Goal: Find specific fact: Find specific fact

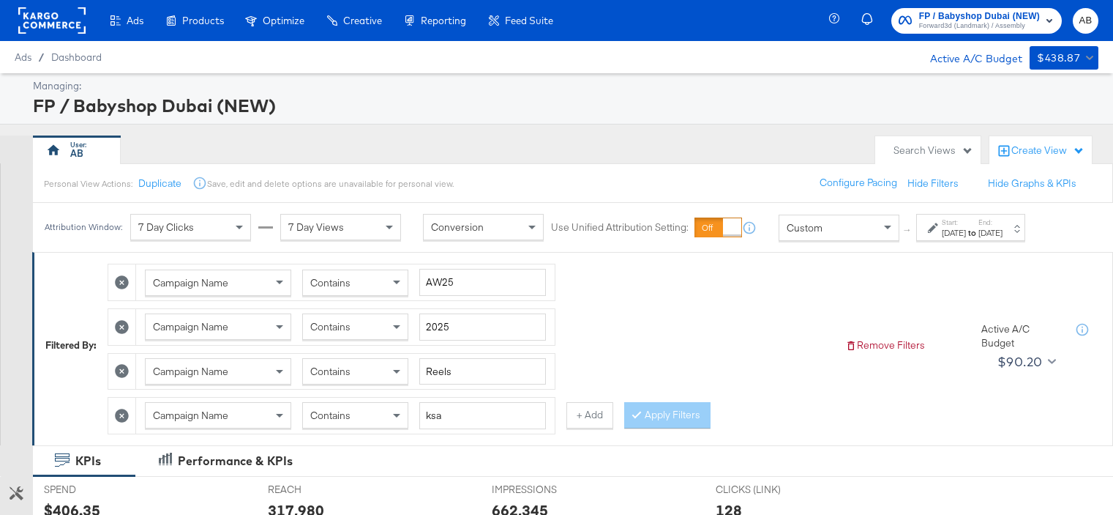
scroll to position [23, 0]
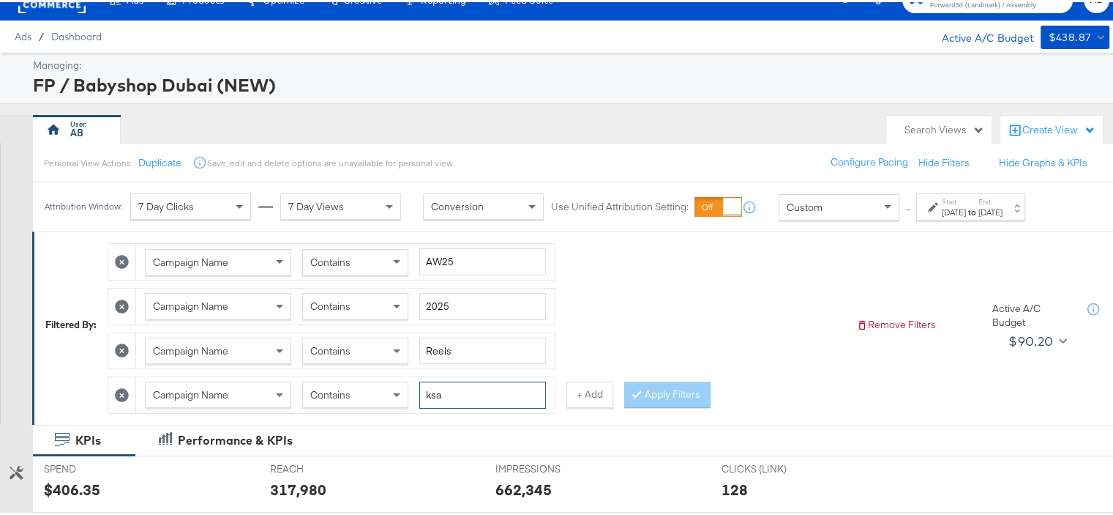
click at [433, 391] on input "ksa" at bounding box center [482, 392] width 127 height 27
click at [656, 385] on button "Apply Filters" at bounding box center [667, 392] width 86 height 26
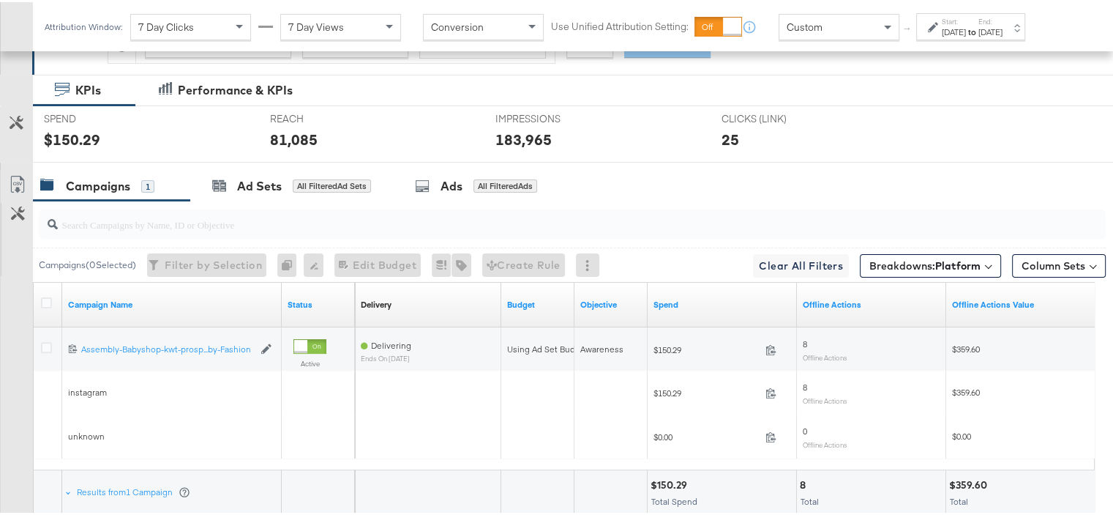
scroll to position [462, 0]
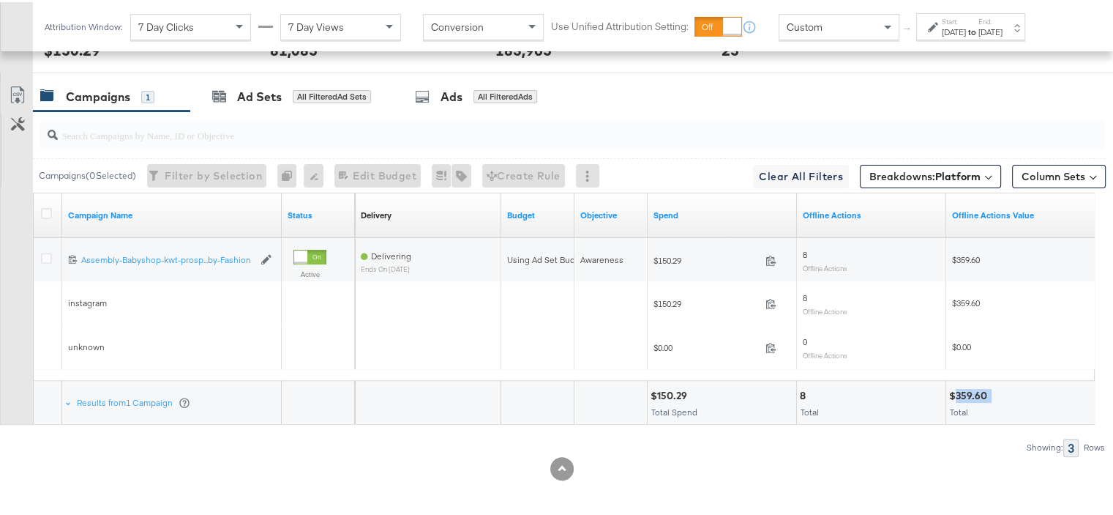
drag, startPoint x: 992, startPoint y: 387, endPoint x: 957, endPoint y: 392, distance: 34.7
click at [957, 392] on div "$359.60" at bounding box center [1020, 394] width 143 height 14
copy div "359.60"
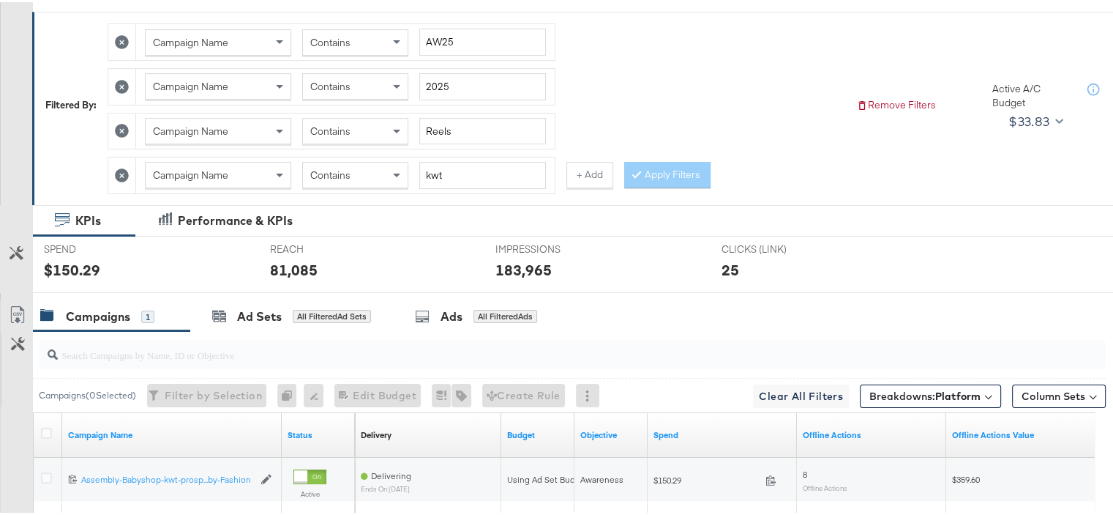
scroll to position [23, 0]
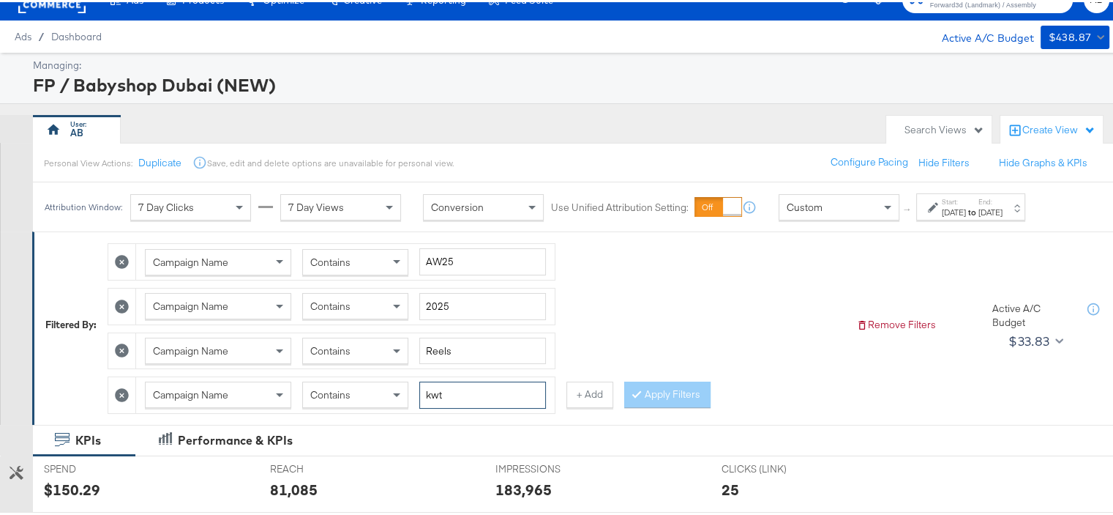
click at [436, 384] on input "kwt" at bounding box center [482, 392] width 127 height 27
click at [685, 388] on button "Apply Filters" at bounding box center [667, 392] width 86 height 26
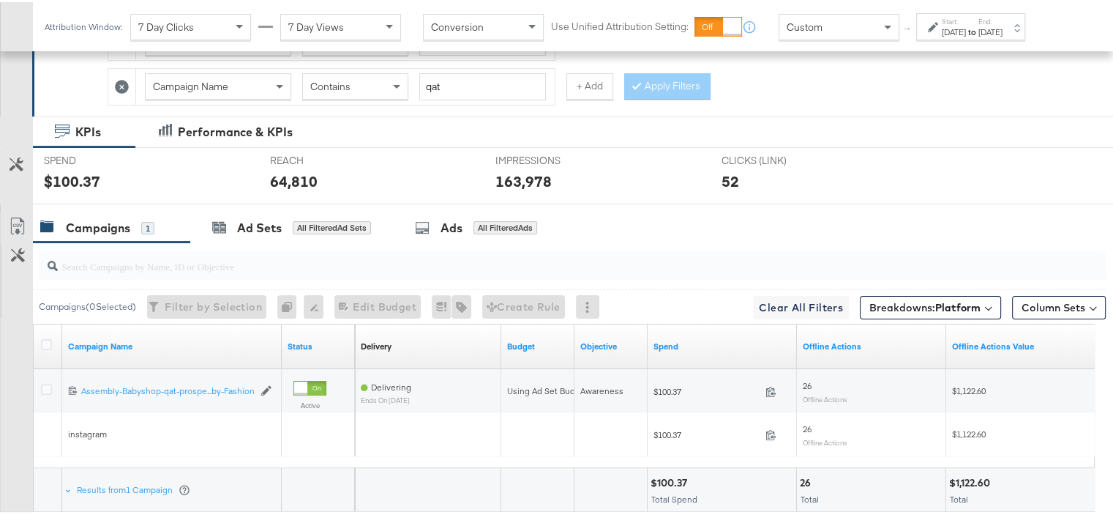
scroll to position [418, 0]
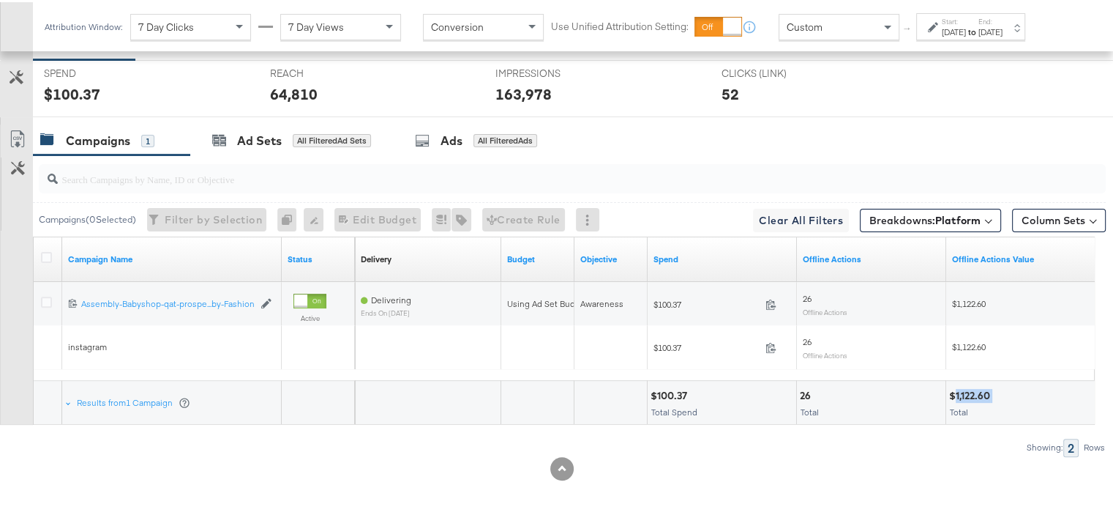
drag, startPoint x: 994, startPoint y: 389, endPoint x: 957, endPoint y: 391, distance: 36.6
click at [957, 391] on div "$1,122.60" at bounding box center [971, 394] width 45 height 14
copy div "1,122.60"
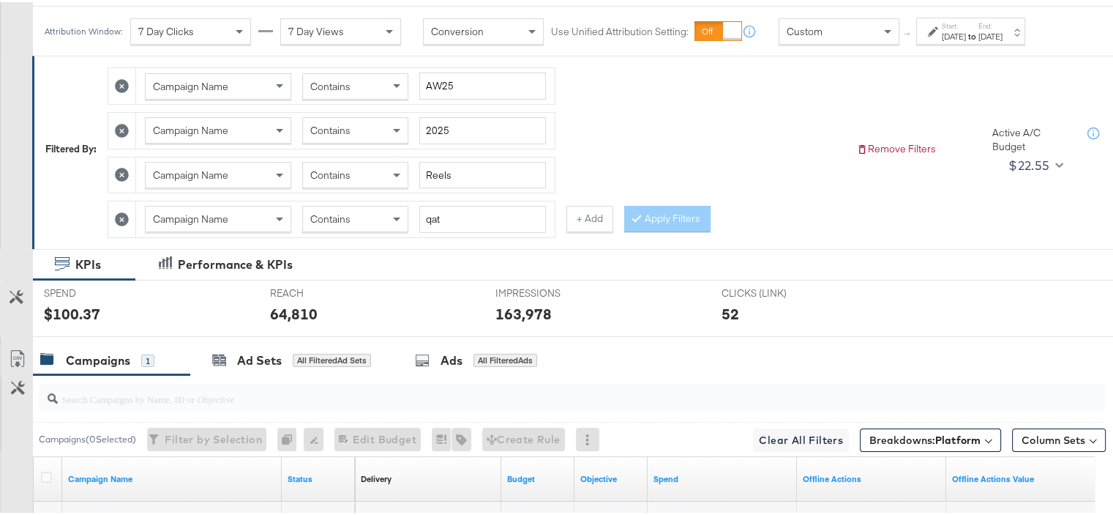
scroll to position [52, 0]
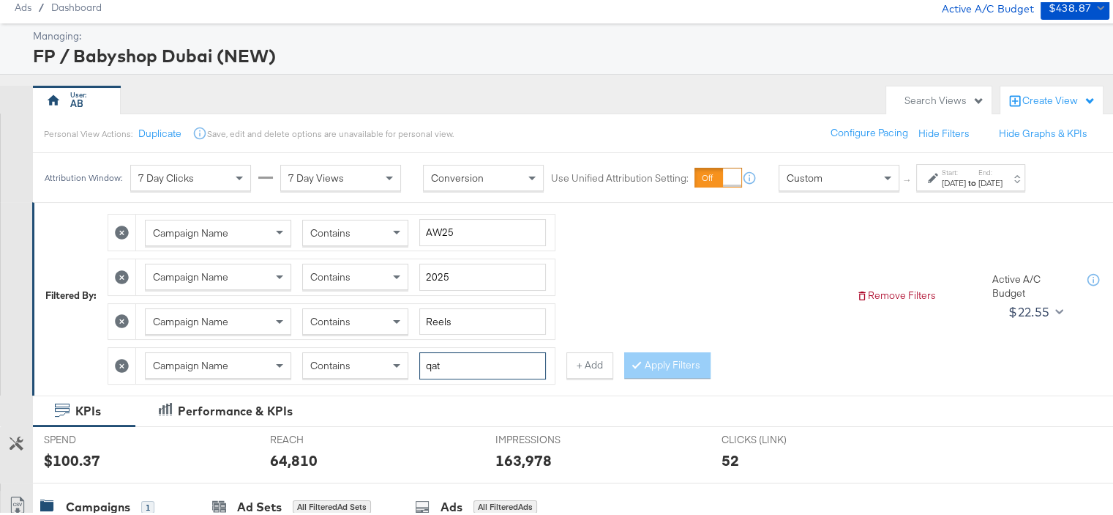
click at [447, 356] on input "qat" at bounding box center [482, 363] width 127 height 27
click at [655, 355] on button "Apply Filters" at bounding box center [667, 363] width 86 height 26
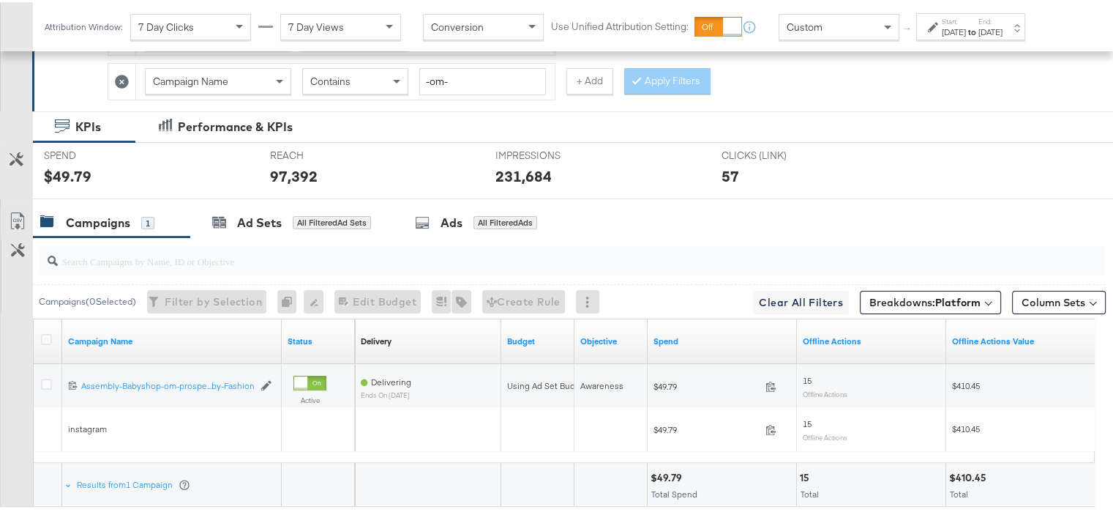
scroll to position [418, 0]
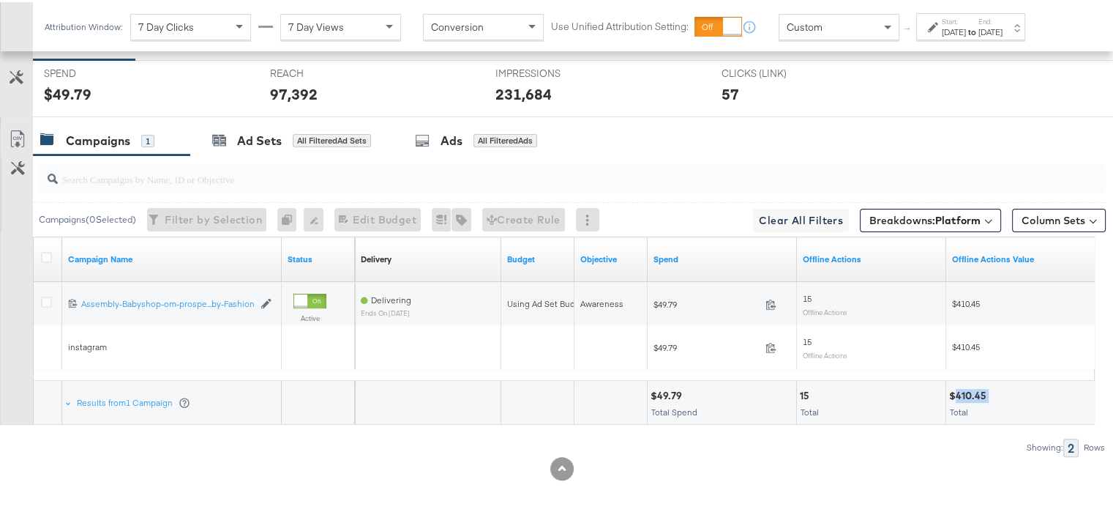
drag, startPoint x: 987, startPoint y: 392, endPoint x: 957, endPoint y: 395, distance: 29.4
click at [957, 395] on div "$410.45" at bounding box center [970, 394] width 42 height 14
copy div "410.45"
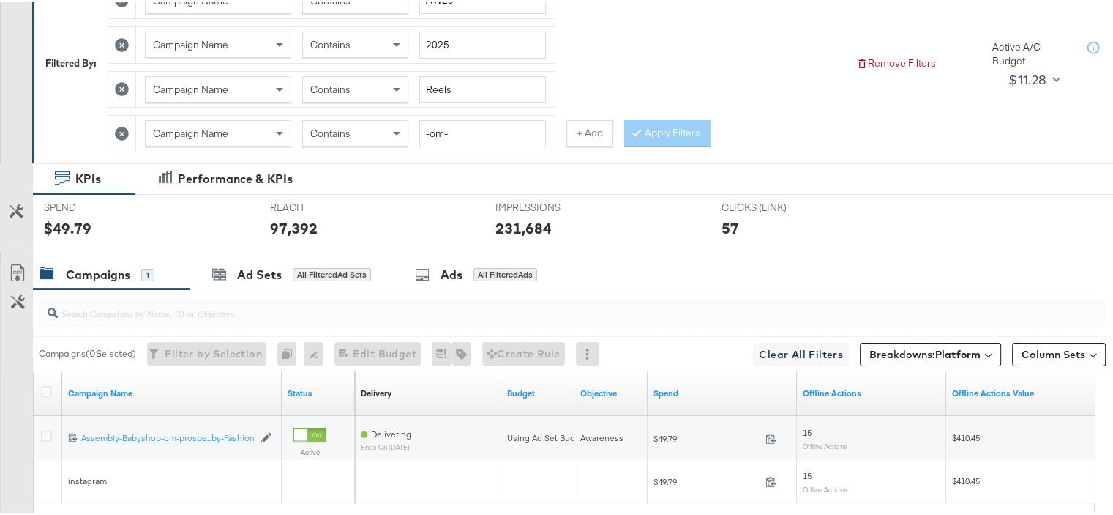
scroll to position [198, 0]
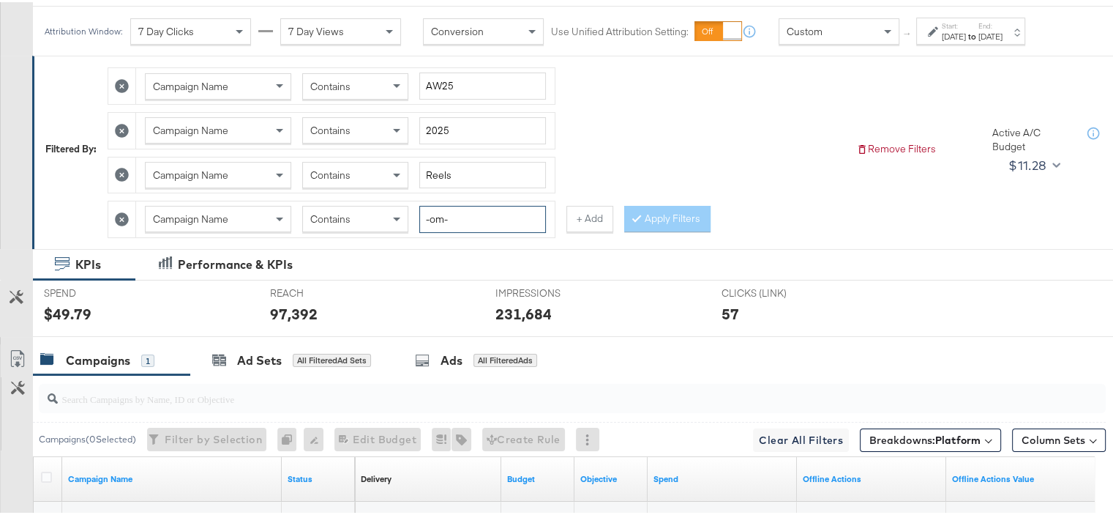
click at [454, 214] on input "-om-" at bounding box center [482, 216] width 127 height 27
click at [453, 213] on input "-om-" at bounding box center [482, 216] width 127 height 27
type input "-"
type input "bah"
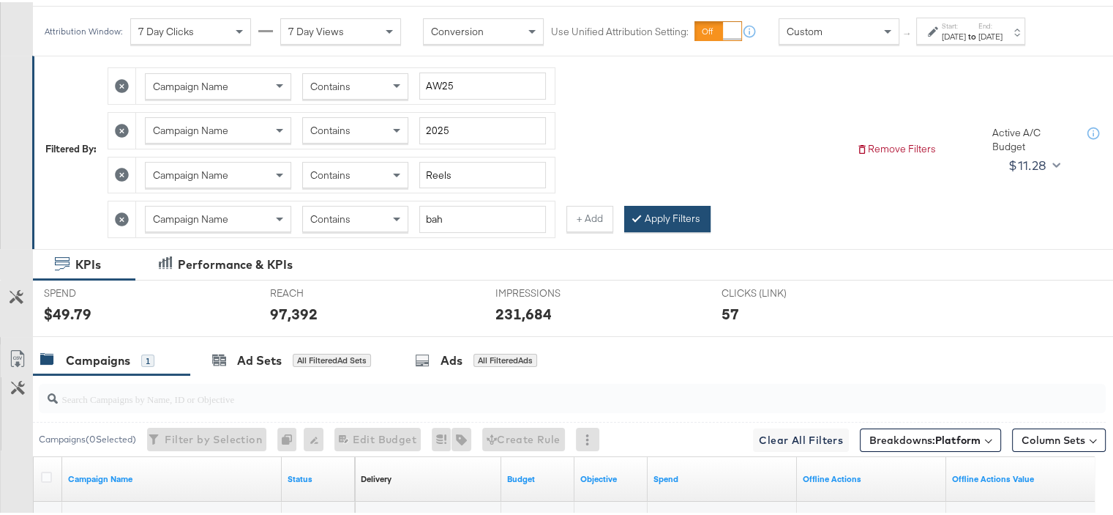
click at [676, 220] on button "Apply Filters" at bounding box center [667, 216] width 86 height 26
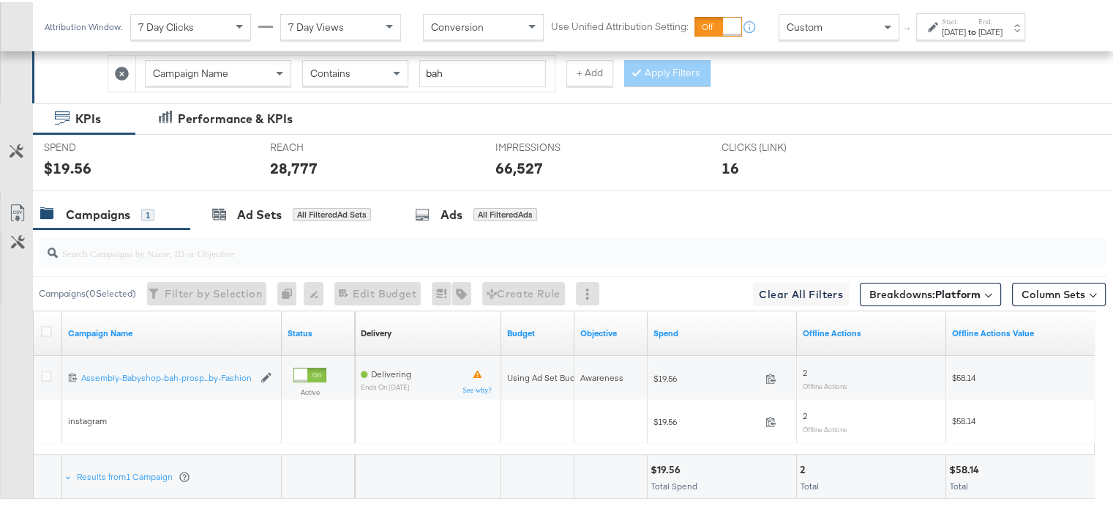
scroll to position [418, 0]
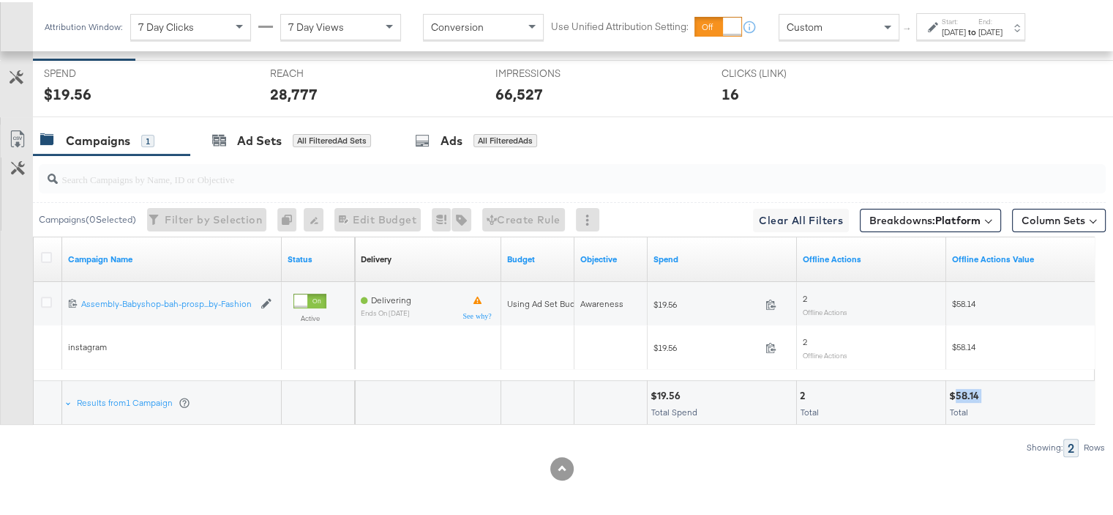
drag, startPoint x: 981, startPoint y: 389, endPoint x: 957, endPoint y: 390, distance: 24.2
click at [957, 390] on div "$58.14" at bounding box center [966, 394] width 34 height 14
copy div "58.14"
